Goal: Task Accomplishment & Management: Manage account settings

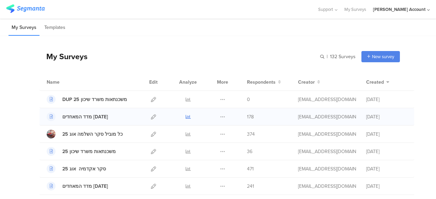
click at [186, 115] on icon at bounding box center [188, 117] width 5 height 5
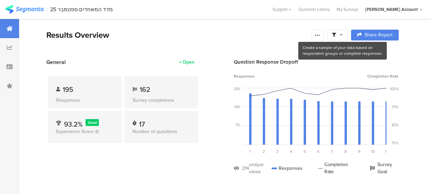
click at [343, 34] on icon at bounding box center [341, 34] width 3 height 5
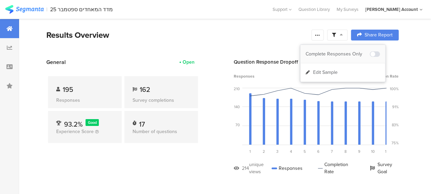
click at [344, 51] on div "Complete Responses Only" at bounding box center [338, 54] width 64 height 7
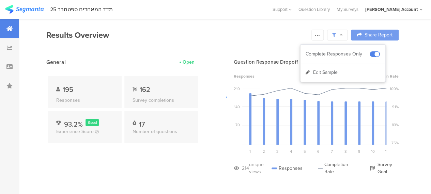
click at [200, 148] on div at bounding box center [215, 97] width 431 height 194
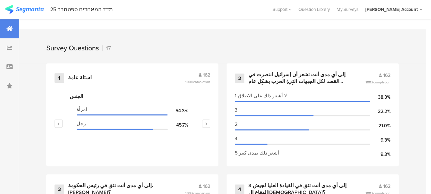
scroll to position [286, 0]
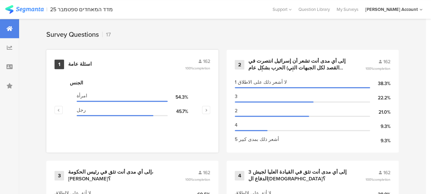
click at [73, 67] on div "اسئلة عامة" at bounding box center [80, 64] width 24 height 7
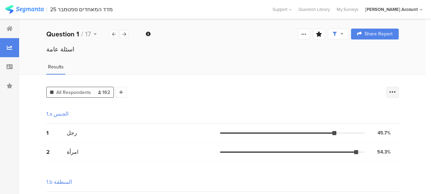
click at [396, 93] on icon at bounding box center [392, 92] width 7 height 7
click at [392, 125] on span at bounding box center [393, 125] width 10 height 5
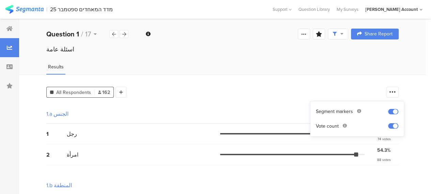
click at [261, 109] on div "1.a الجنس" at bounding box center [222, 114] width 352 height 19
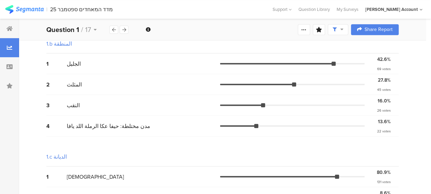
scroll to position [58, 0]
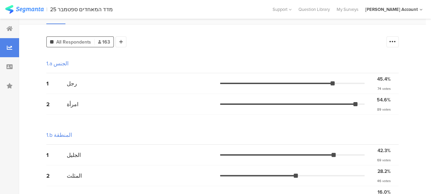
scroll to position [55, 0]
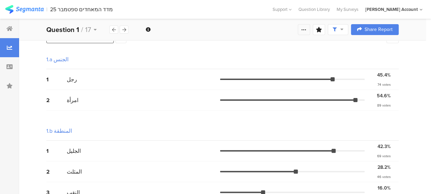
click at [307, 30] on icon at bounding box center [303, 29] width 5 height 5
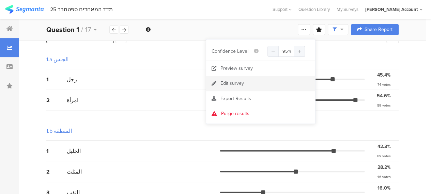
click at [241, 84] on div "Edit survey" at bounding box center [233, 83] width 24 height 7
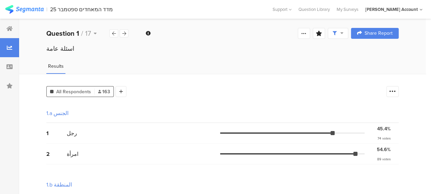
scroll to position [0, 0]
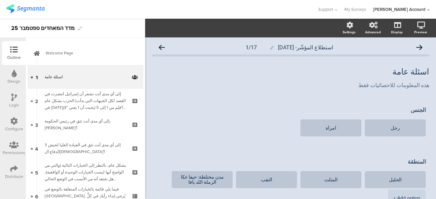
click at [14, 170] on icon at bounding box center [13, 168] width 7 height 7
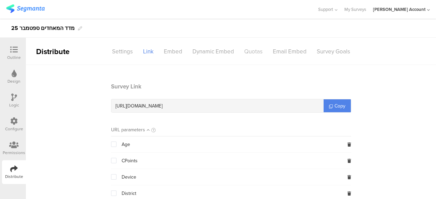
click at [252, 50] on div "Quotas" at bounding box center [253, 52] width 29 height 12
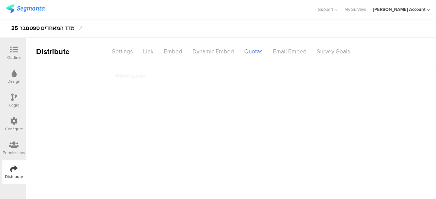
click at [377, 120] on div at bounding box center [231, 132] width 410 height 134
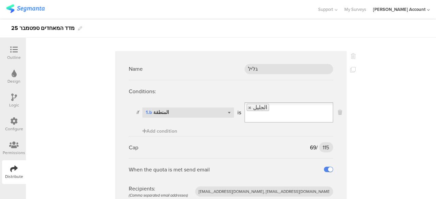
scroll to position [2549, 0]
